Goal: Information Seeking & Learning: Check status

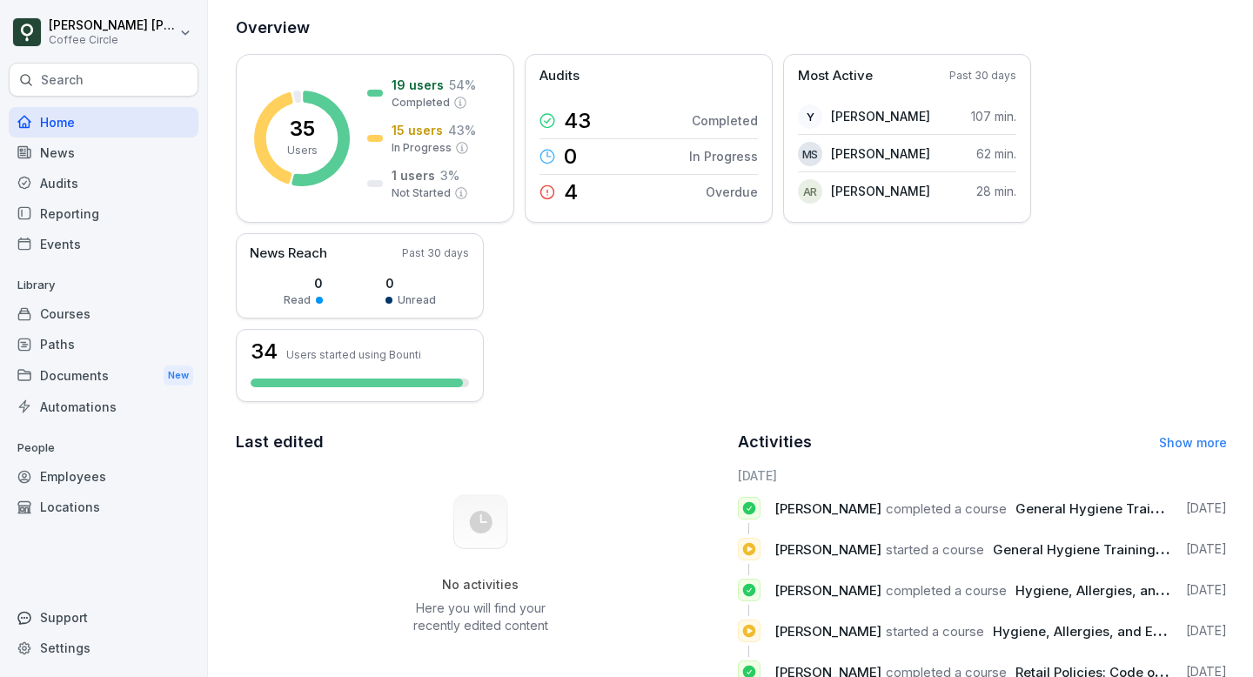
scroll to position [273, 0]
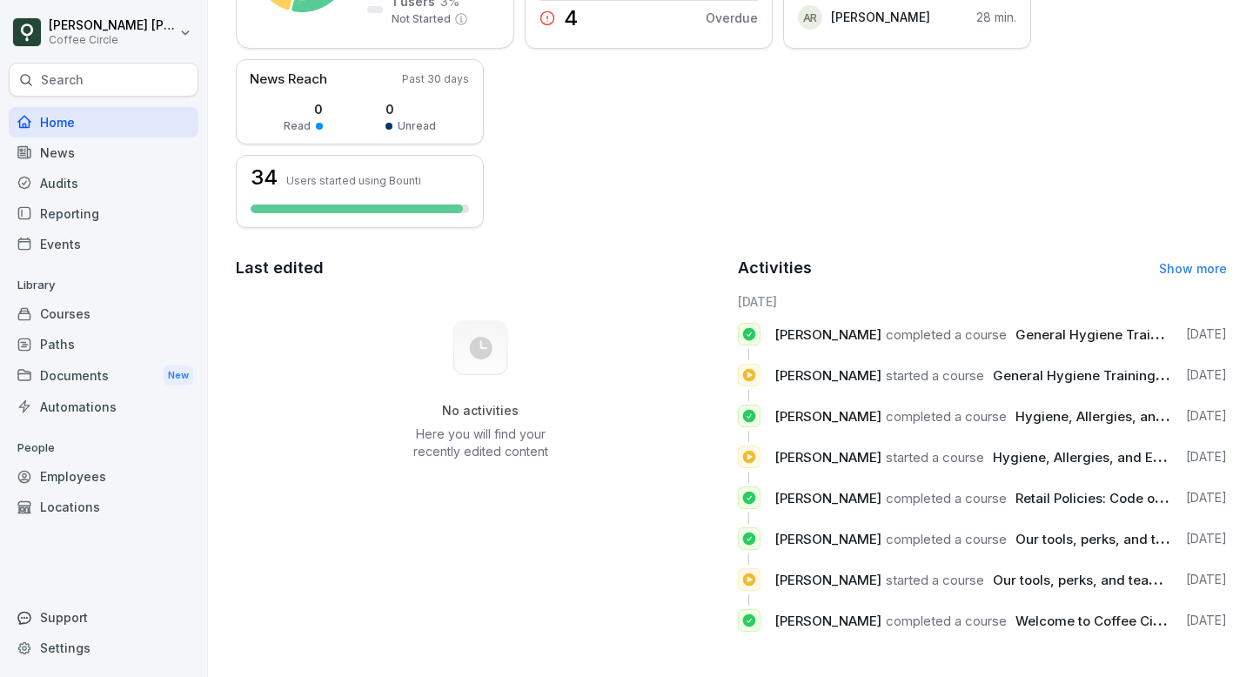
click at [84, 216] on div "Reporting" at bounding box center [104, 213] width 190 height 30
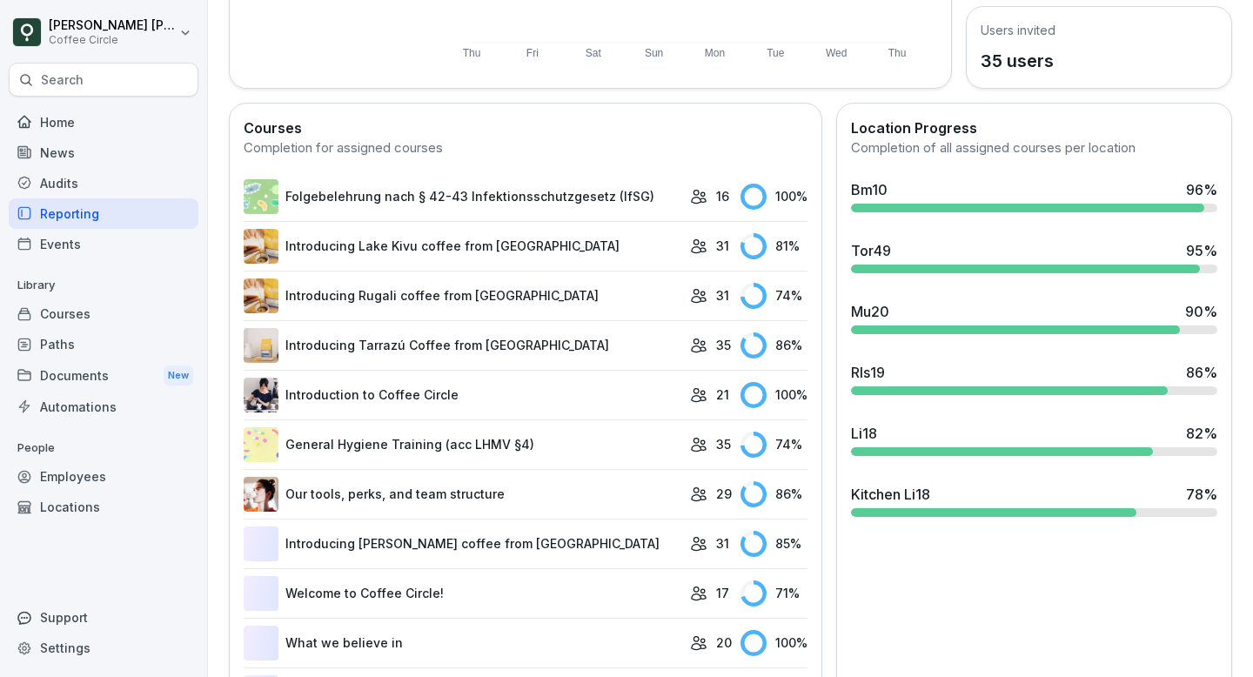
scroll to position [459, 0]
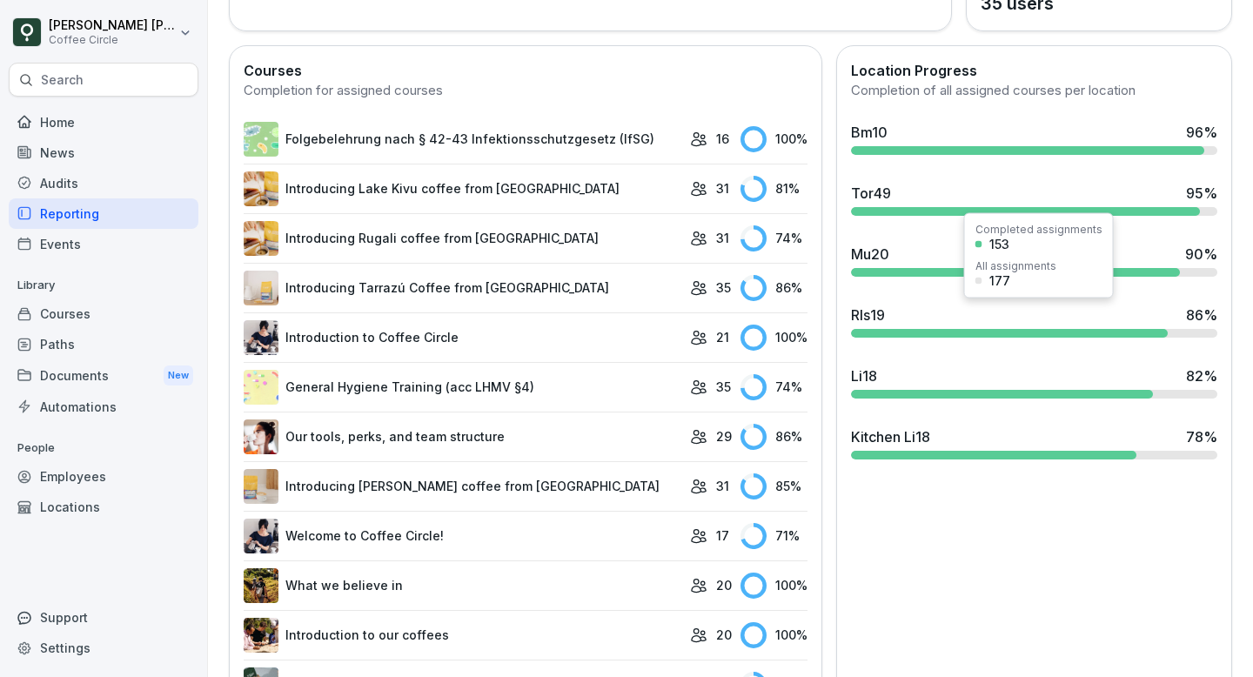
click at [880, 319] on div "Rls19" at bounding box center [868, 314] width 34 height 21
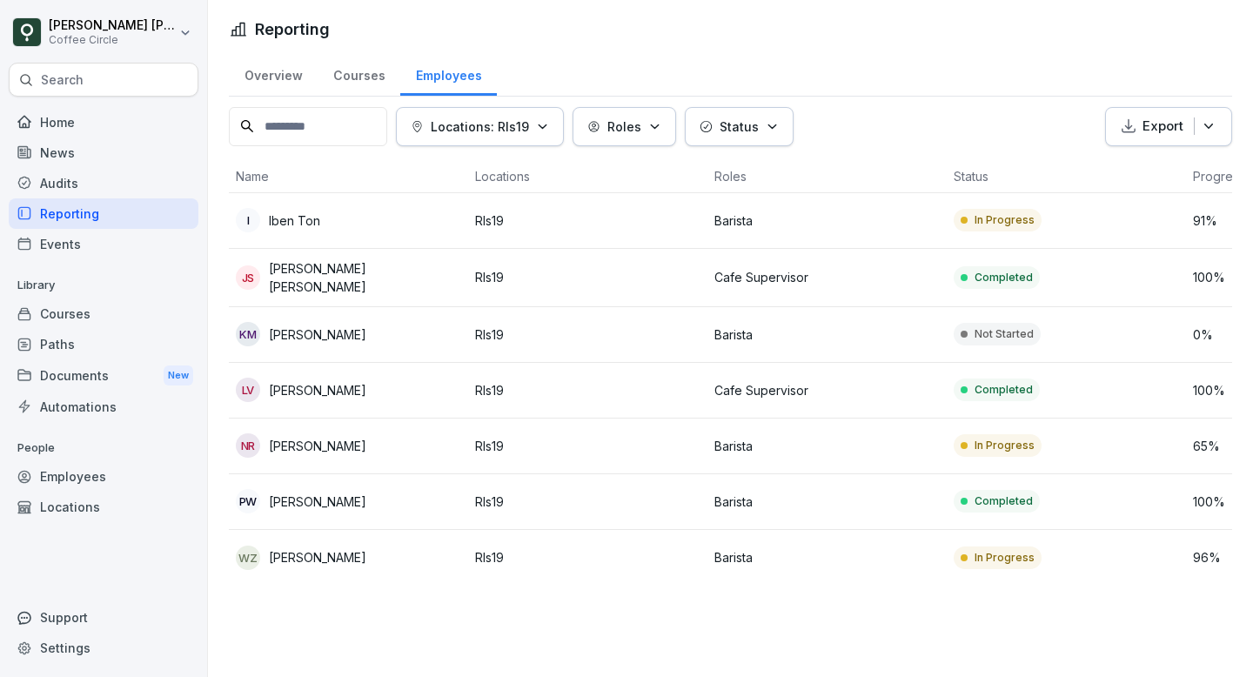
click at [523, 122] on p "Locations: Rls19" at bounding box center [480, 126] width 98 height 18
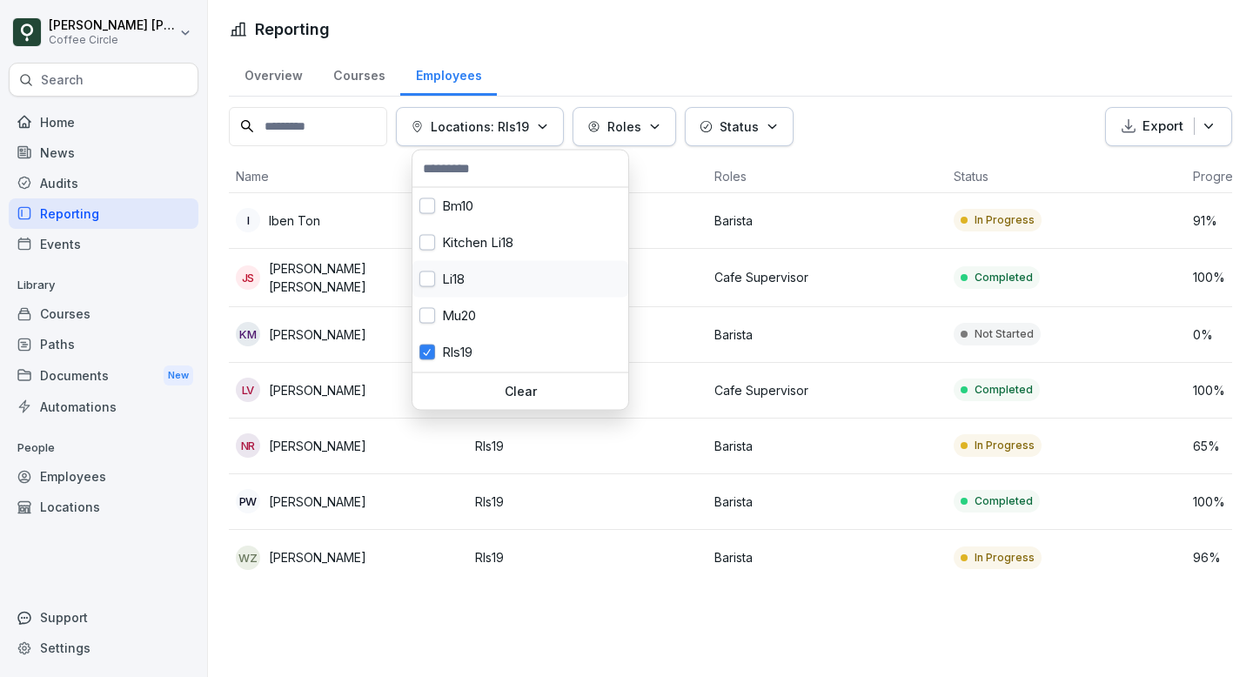
click at [462, 280] on div "Li18" at bounding box center [520, 279] width 216 height 37
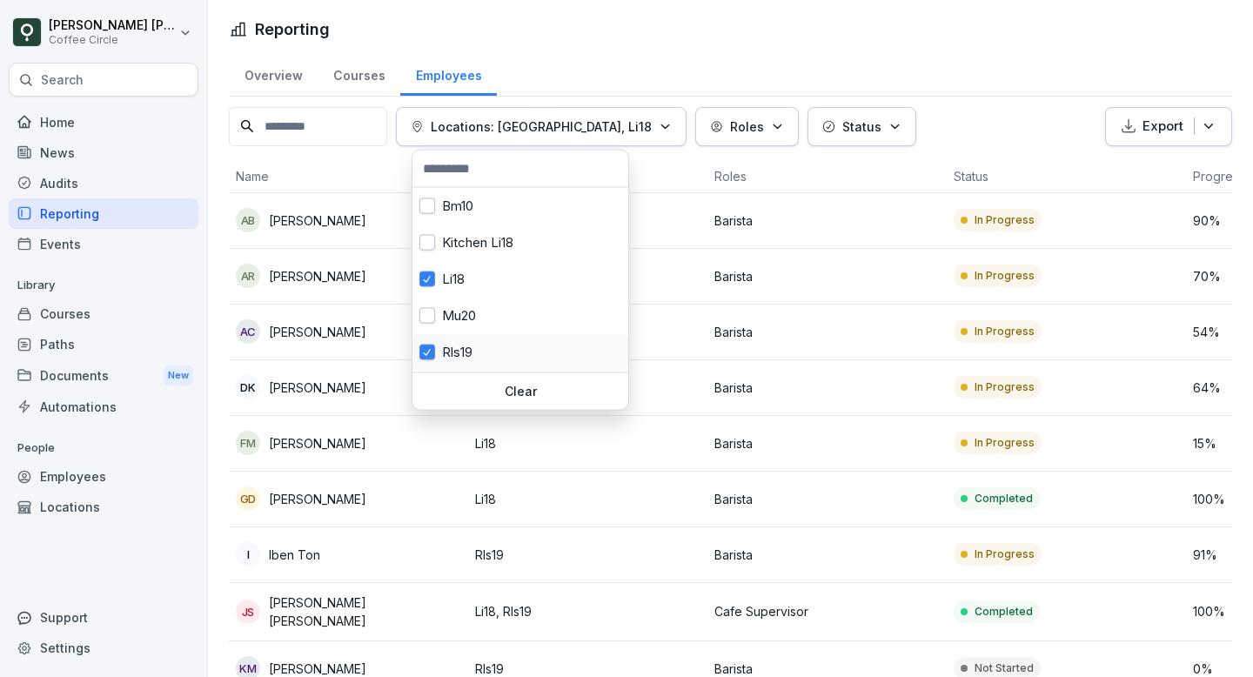
click at [457, 360] on div "Rls19" at bounding box center [520, 352] width 216 height 37
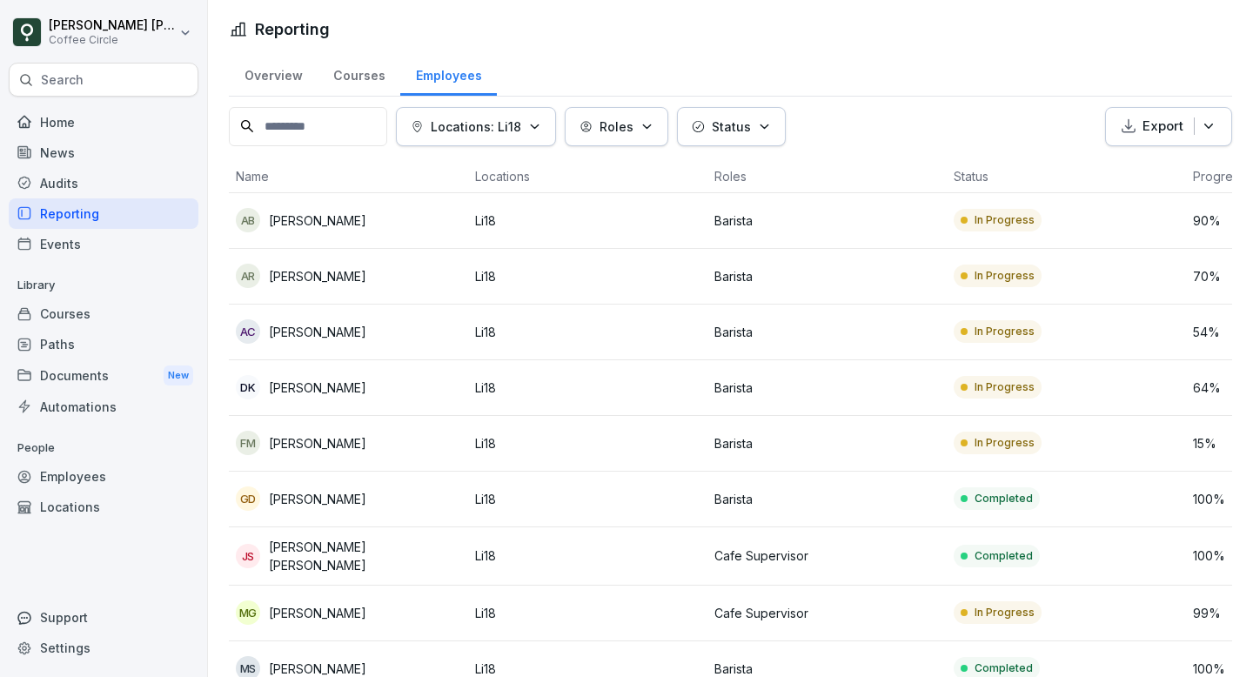
click at [728, 365] on html "[PERSON_NAME] [PERSON_NAME] Coffee Circle Search Home News Audits Reporting Eve…" at bounding box center [626, 338] width 1253 height 677
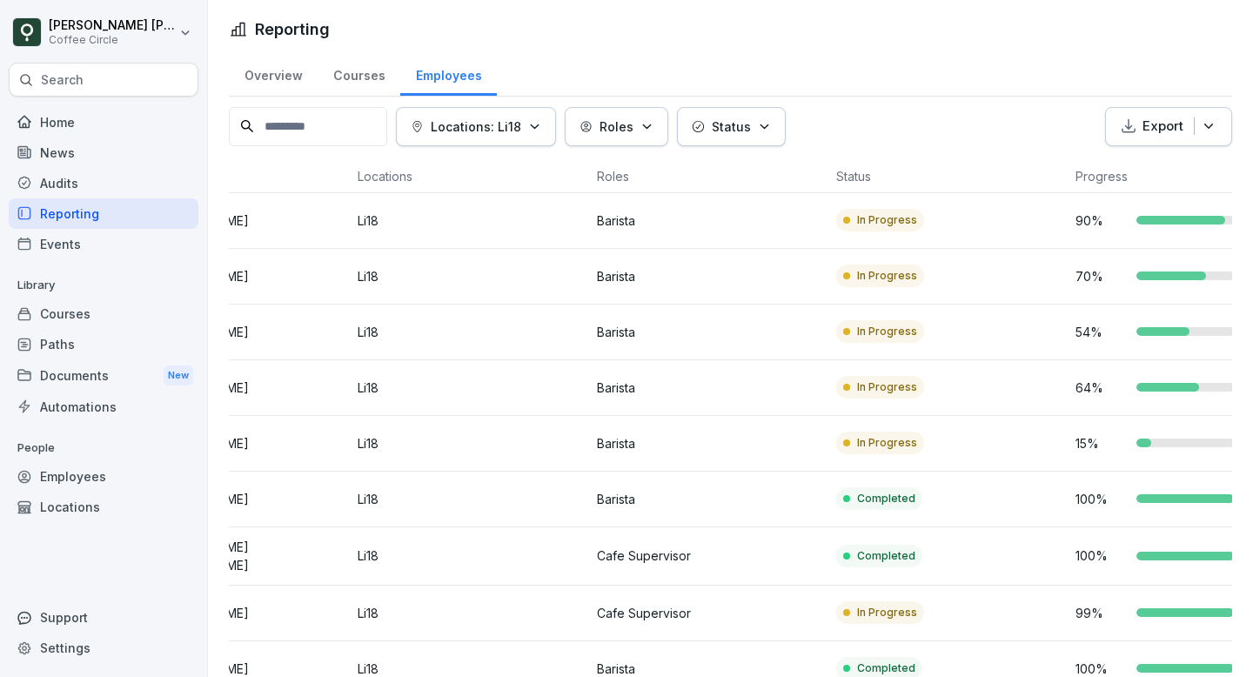
scroll to position [0, 193]
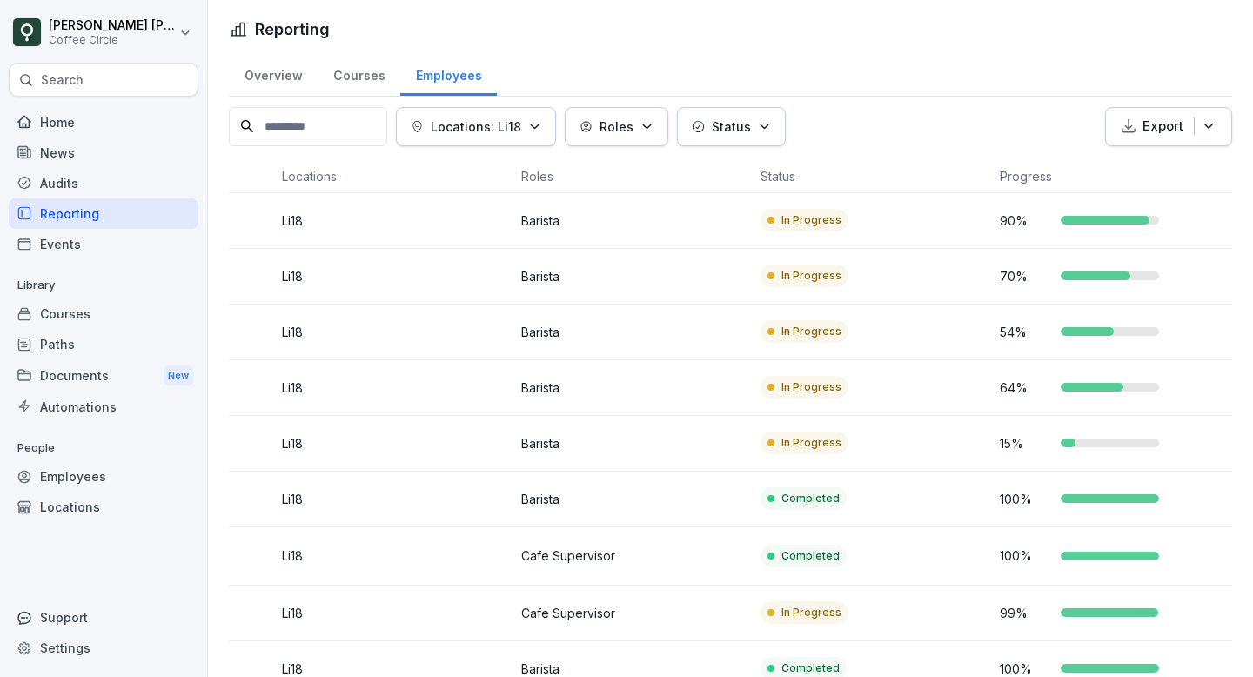
click at [1032, 276] on p "70 %" at bounding box center [1026, 276] width 52 height 18
